Goal: Task Accomplishment & Management: Use online tool/utility

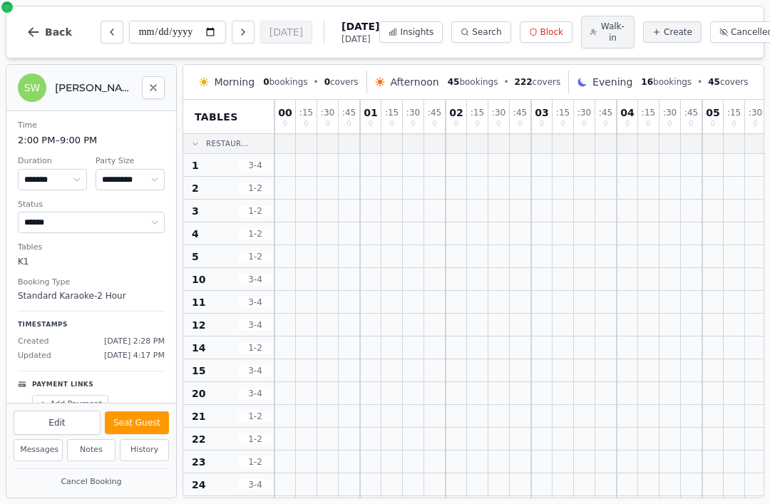
select select "*****"
select select "**"
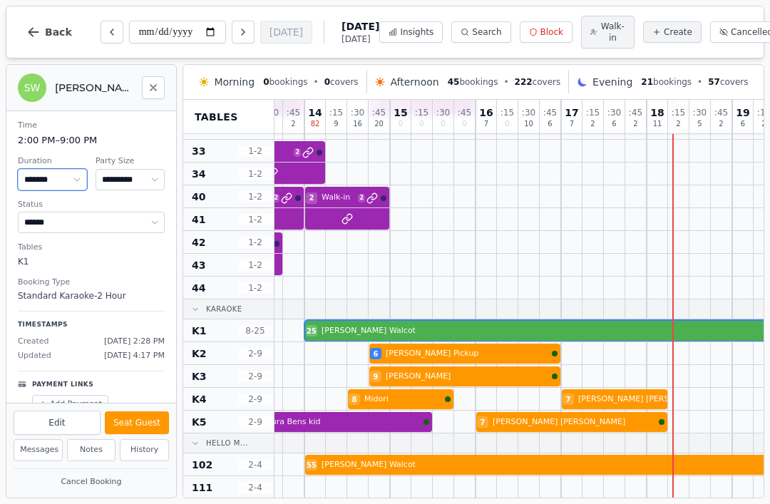
scroll to position [447, 1168]
click at [532, 323] on div at bounding box center [527, 330] width 21 height 22
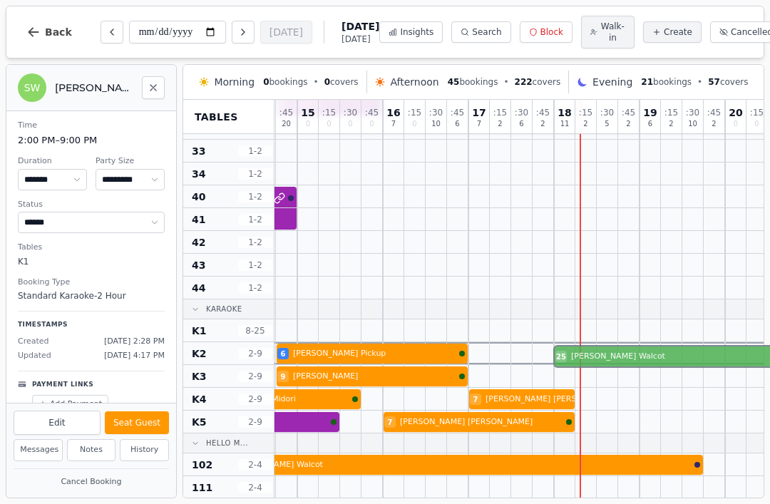
scroll to position [447, 1307]
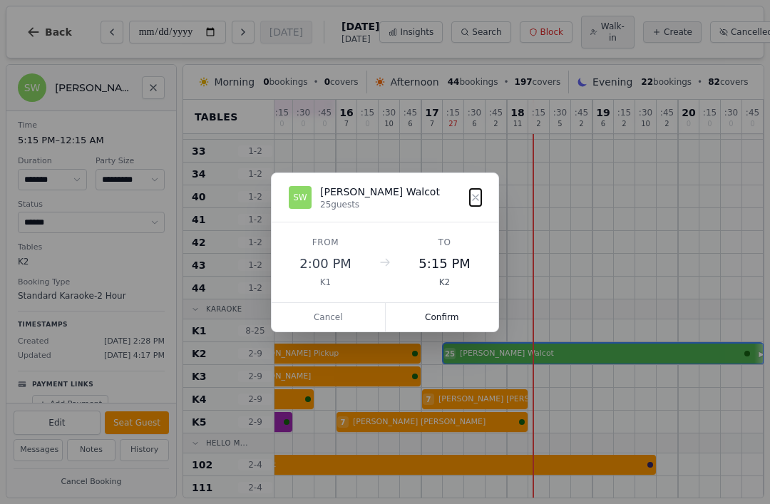
click at [454, 303] on button "Confirm" at bounding box center [441, 317] width 113 height 29
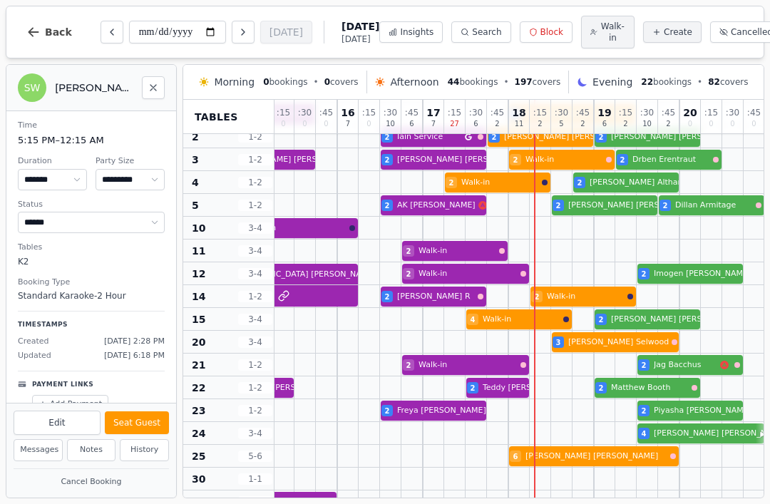
scroll to position [55, 1305]
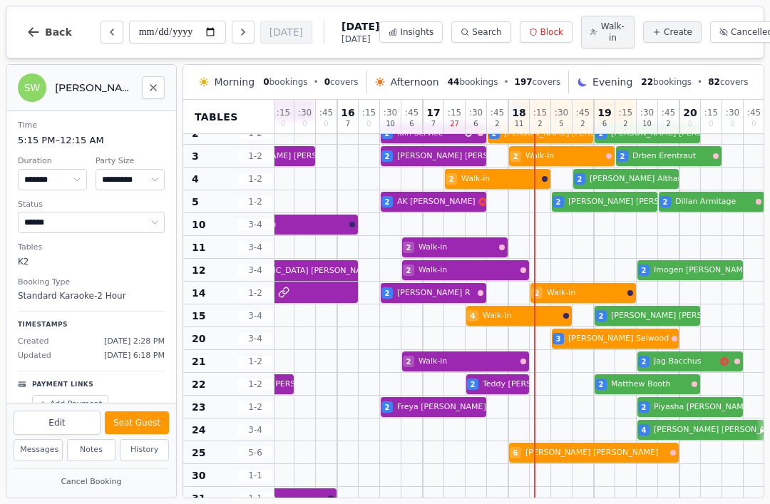
click at [400, 41] on button "Insights" at bounding box center [410, 31] width 63 height 21
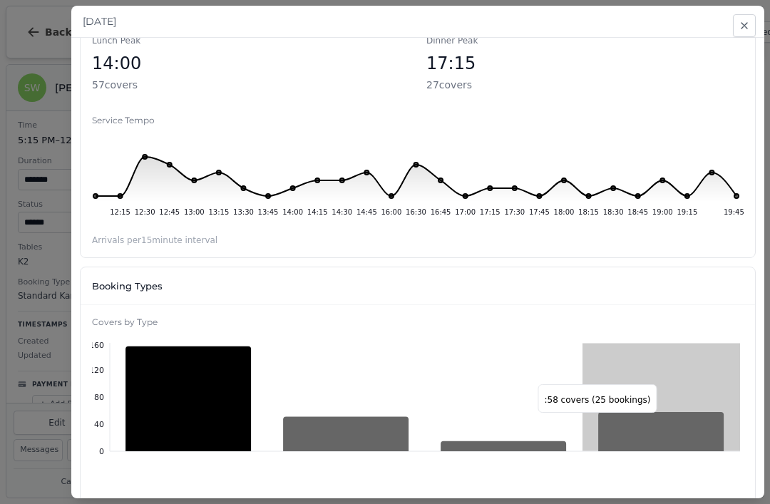
scroll to position [266, 0]
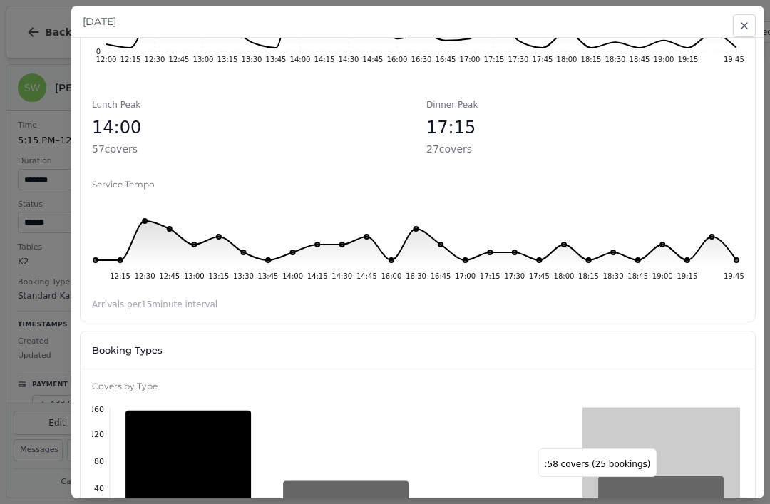
click at [743, 18] on button "Close" at bounding box center [743, 25] width 23 height 23
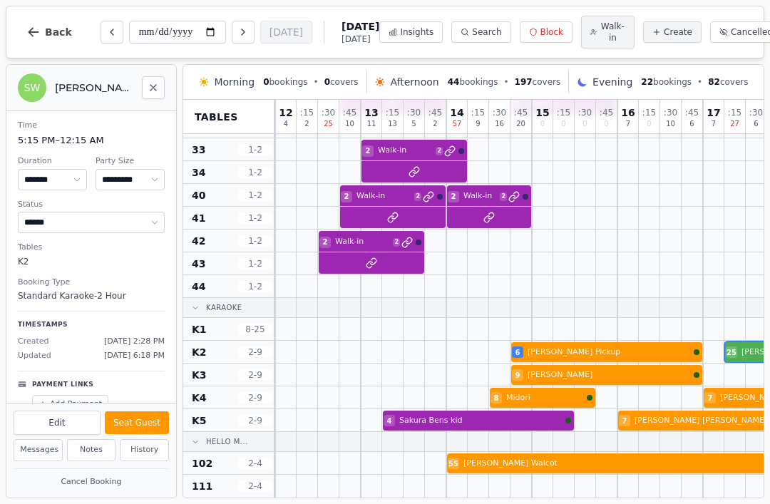
scroll to position [452, 1027]
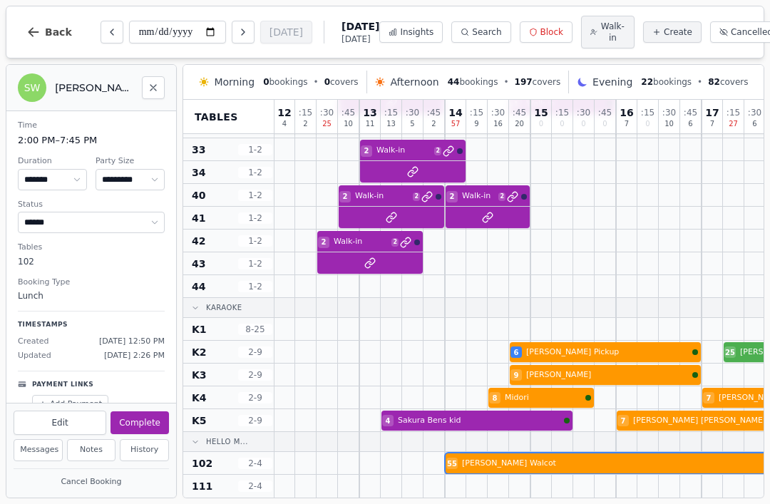
select select "*****"
select select "*"
select select "******"
click at [493, 452] on div at bounding box center [497, 463] width 21 height 22
click at [147, 93] on icon "Close" at bounding box center [152, 87] width 11 height 11
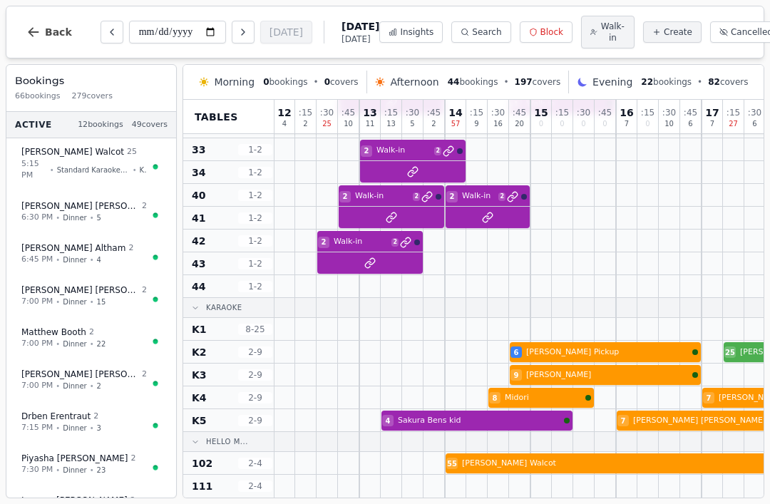
click at [398, 25] on button "Insights" at bounding box center [410, 31] width 63 height 21
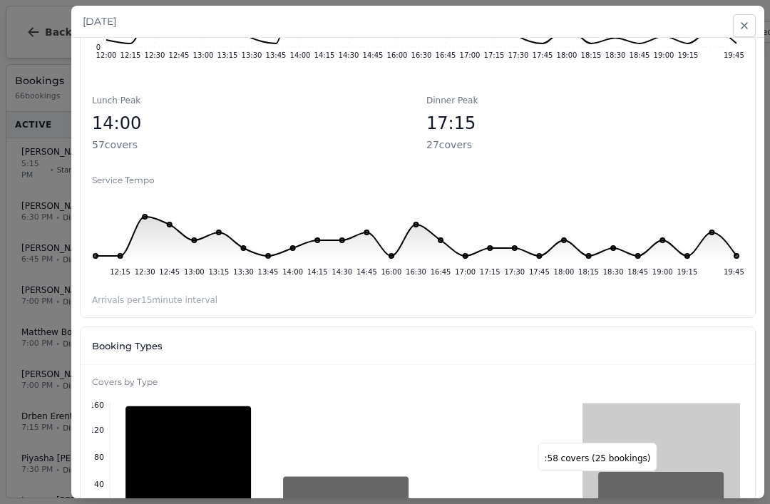
scroll to position [164, 0]
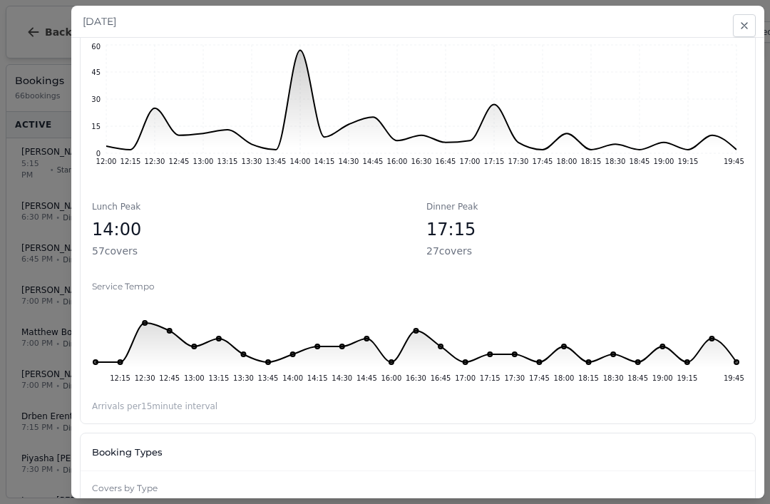
click at [744, 21] on icon "button" at bounding box center [743, 25] width 11 height 11
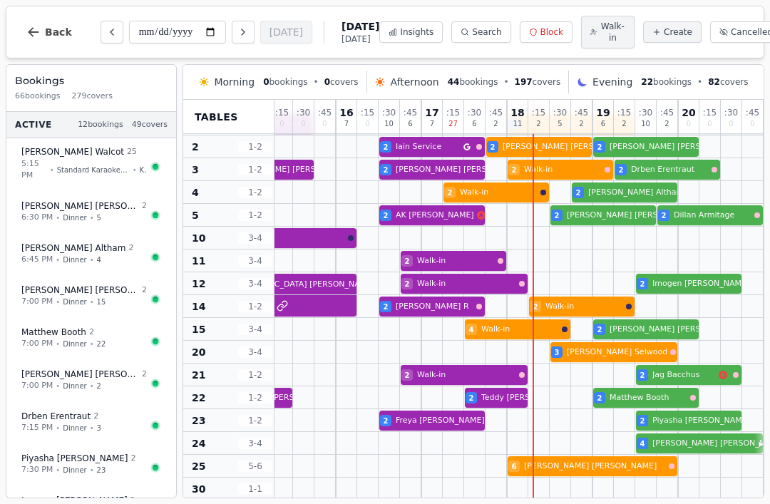
scroll to position [43, 1307]
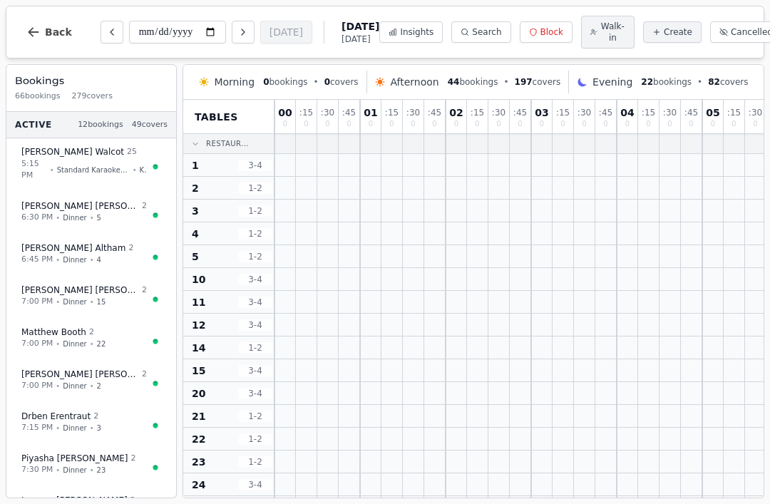
scroll to position [43, 1307]
